Goal: Transaction & Acquisition: Purchase product/service

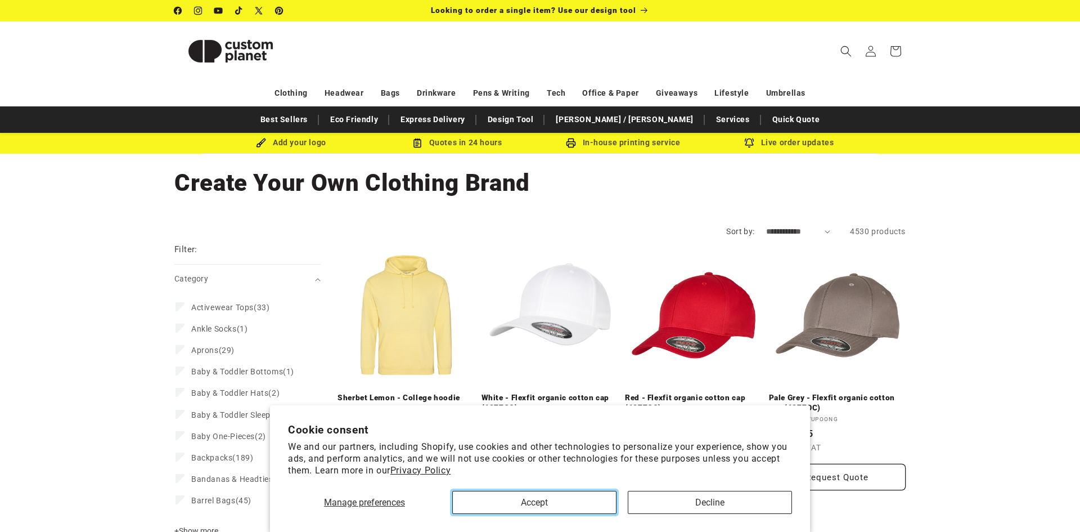
click at [573, 505] on button "Accept" at bounding box center [534, 502] width 164 height 23
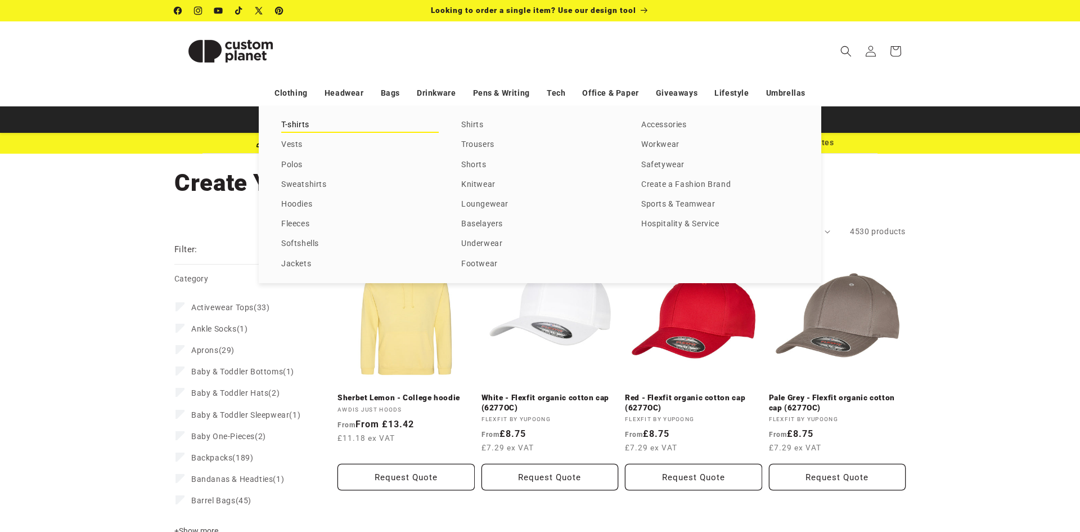
click at [289, 127] on link "T-shirts" at bounding box center [360, 125] width 158 height 15
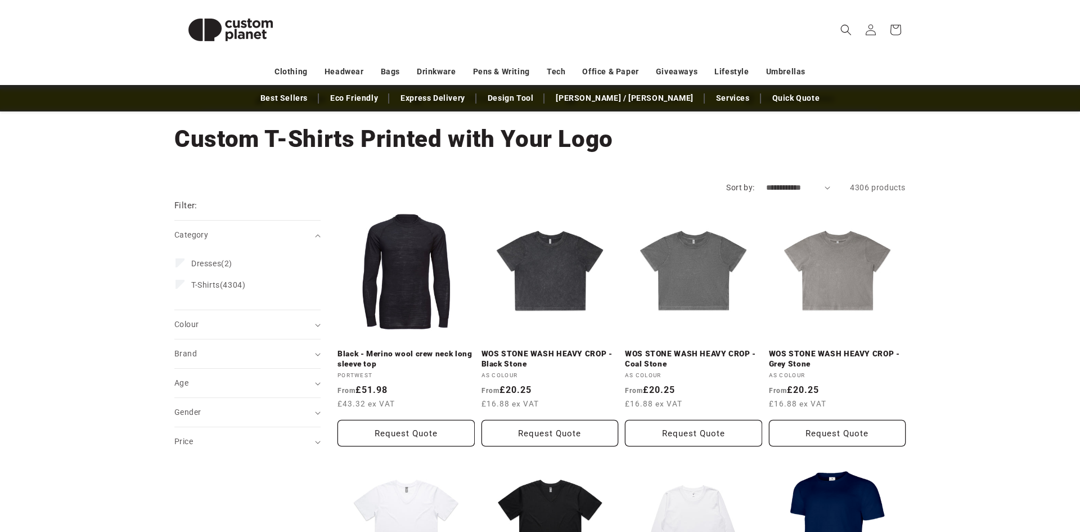
scroll to position [45, 0]
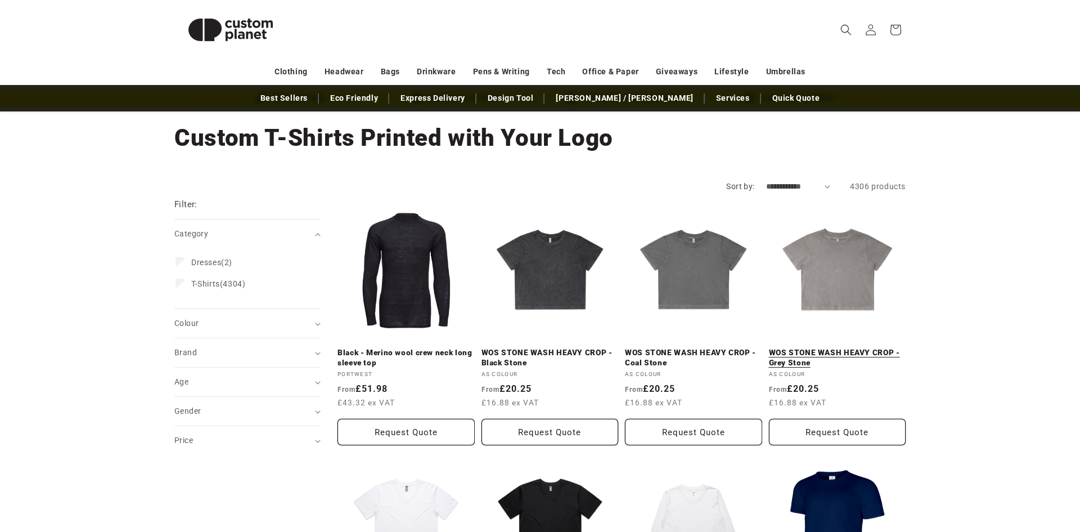
click at [813, 348] on link "WOS STONE WASH HEAVY CROP - Grey Stone" at bounding box center [837, 358] width 137 height 20
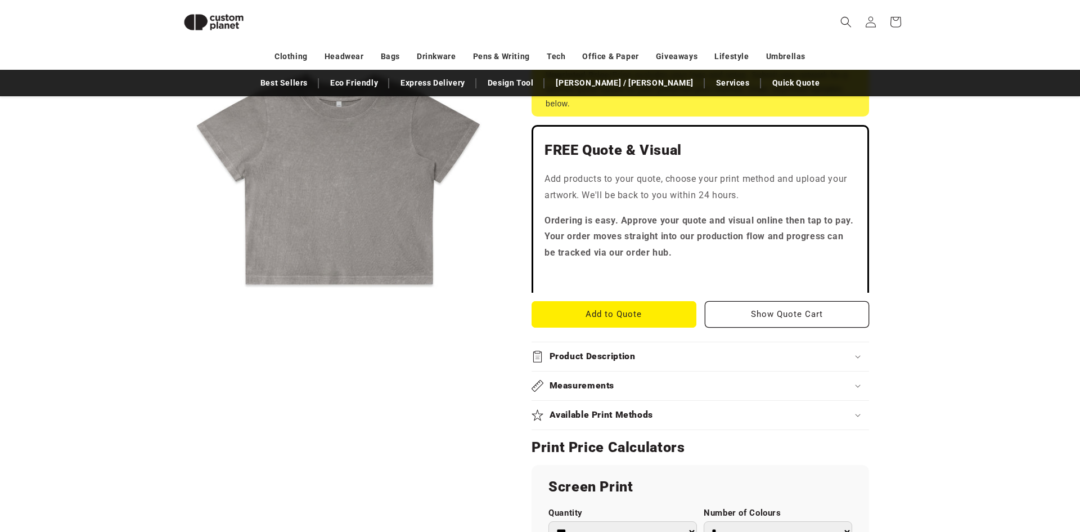
scroll to position [277, 0]
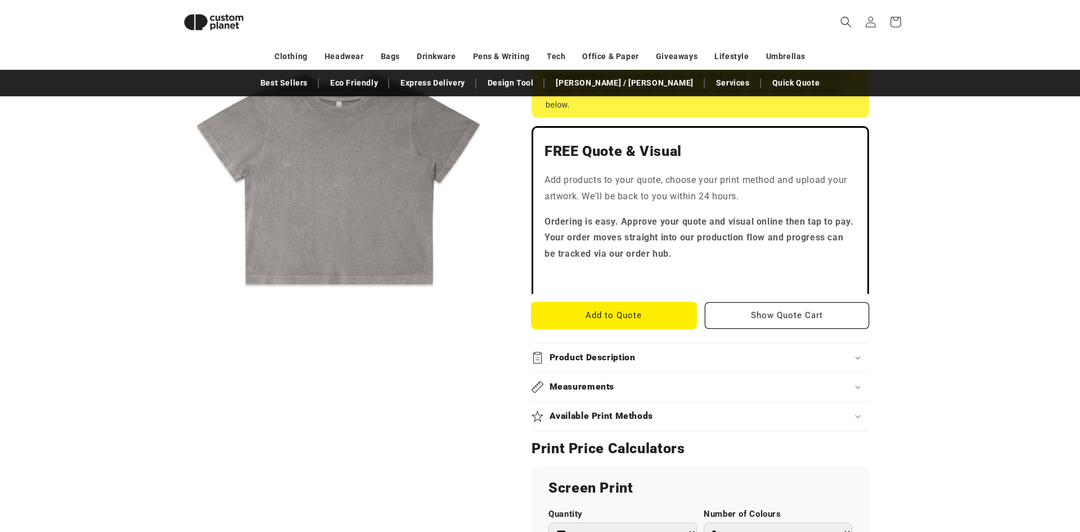
click at [583, 306] on button "Add to Quote" at bounding box center [614, 315] width 165 height 26
